Goal: Check status: Check status

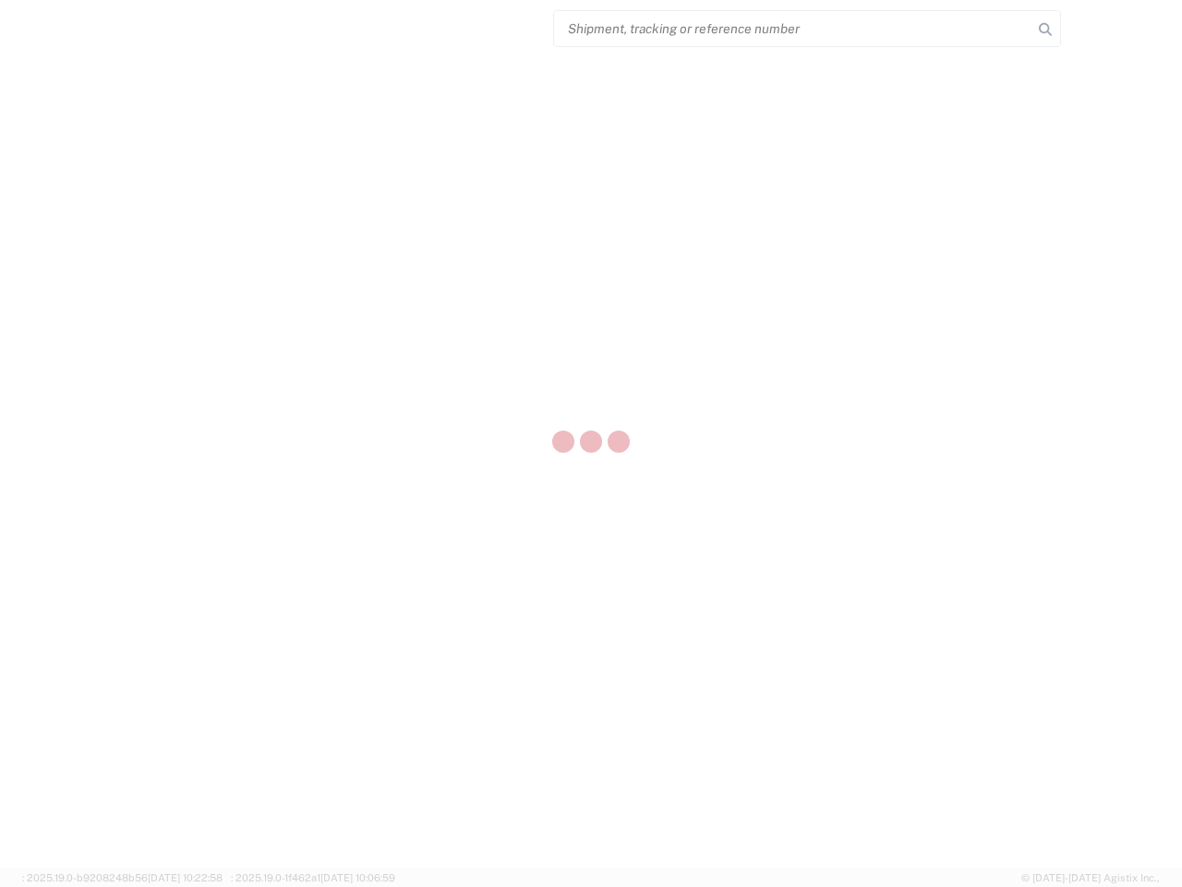
select select "US"
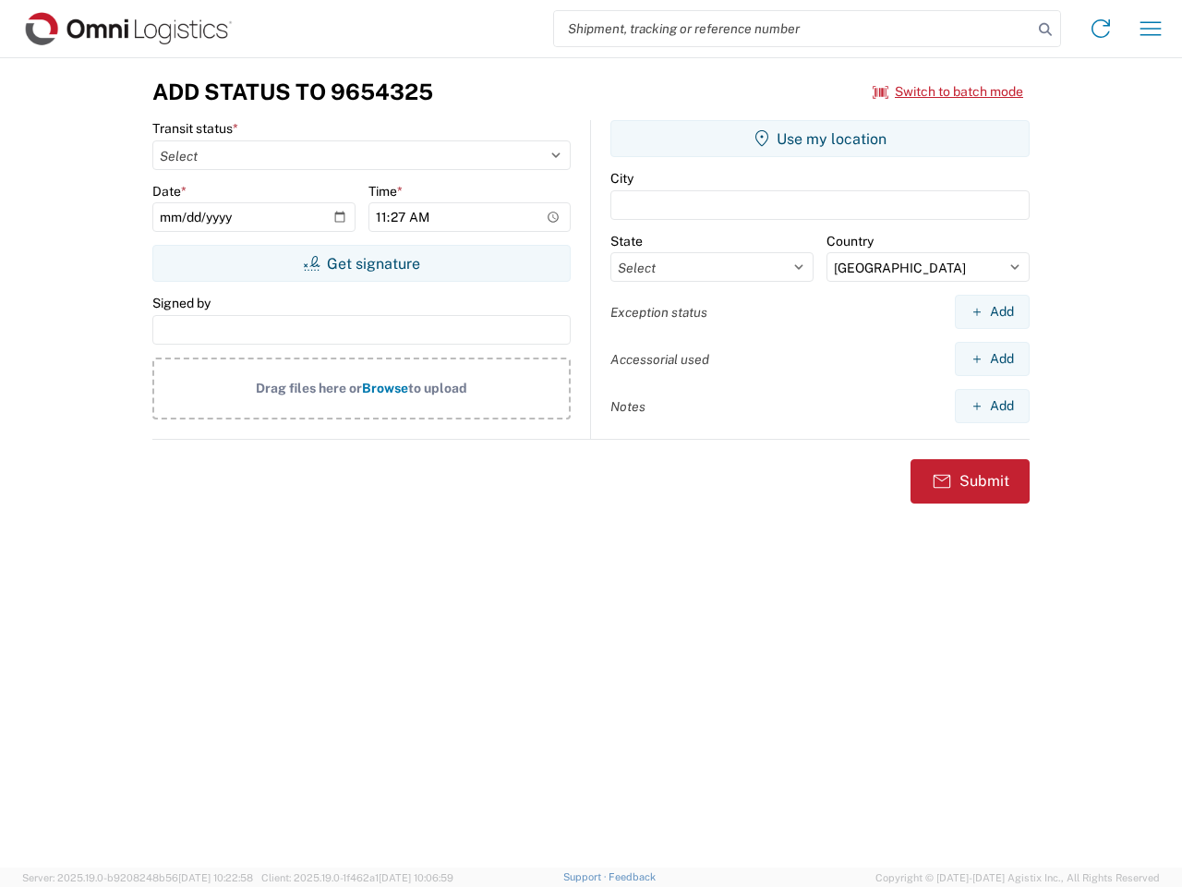
click at [793, 29] on input "search" at bounding box center [793, 28] width 478 height 35
click at [1046, 30] on icon at bounding box center [1046, 30] width 26 height 26
click at [1101, 29] on icon at bounding box center [1101, 29] width 30 height 30
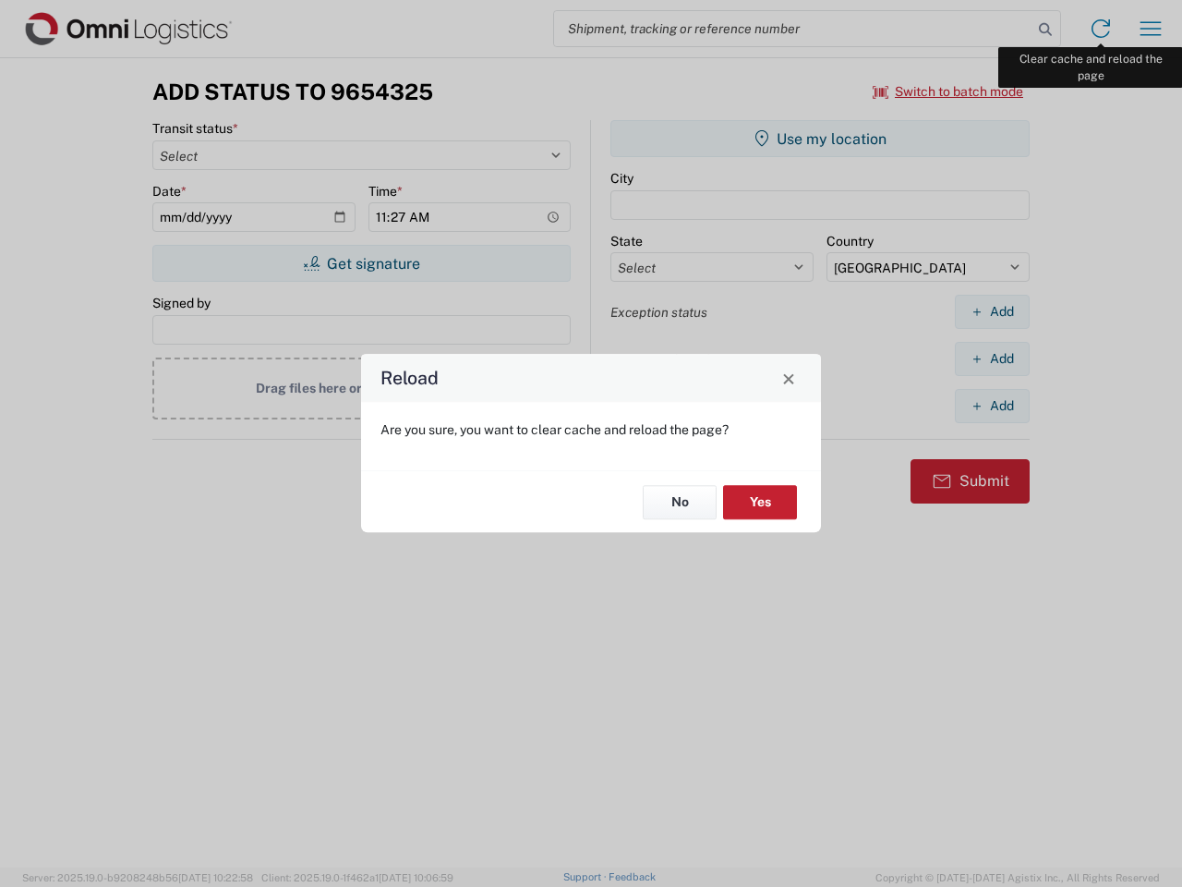
click at [1151, 29] on div "Reload Are you sure, you want to clear cache and reload the page? No Yes" at bounding box center [591, 443] width 1182 height 887
click at [949, 91] on div "Reload Are you sure, you want to clear cache and reload the page? No Yes" at bounding box center [591, 443] width 1182 height 887
click at [361, 263] on div "Reload Are you sure, you want to clear cache and reload the page? No Yes" at bounding box center [591, 443] width 1182 height 887
click at [820, 139] on div "Reload Are you sure, you want to clear cache and reload the page? No Yes" at bounding box center [591, 443] width 1182 height 887
click at [992, 311] on div "Reload Are you sure, you want to clear cache and reload the page? No Yes" at bounding box center [591, 443] width 1182 height 887
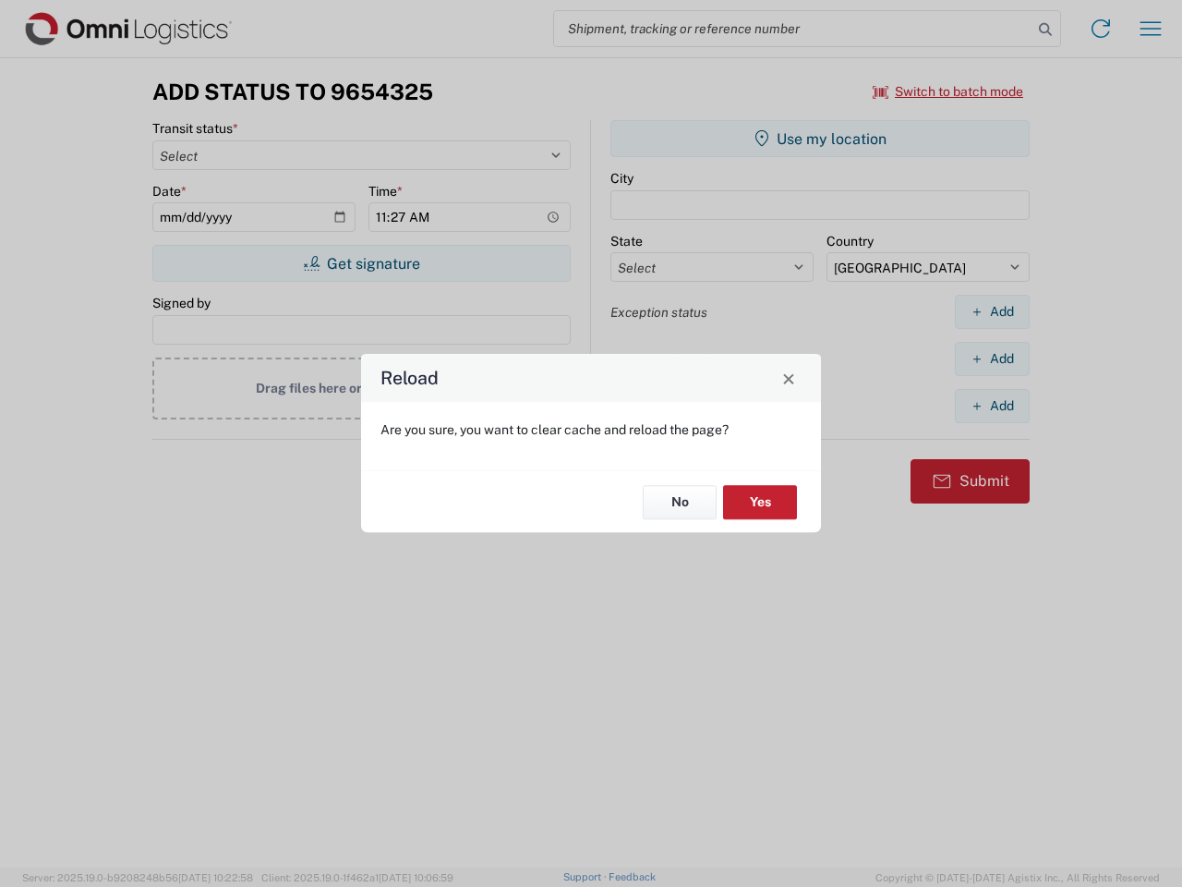
click at [992, 358] on div "Reload Are you sure, you want to clear cache and reload the page? No Yes" at bounding box center [591, 443] width 1182 height 887
click at [992, 405] on div "Reload Are you sure, you want to clear cache and reload the page? No Yes" at bounding box center [591, 443] width 1182 height 887
